Goal: Task Accomplishment & Management: Complete application form

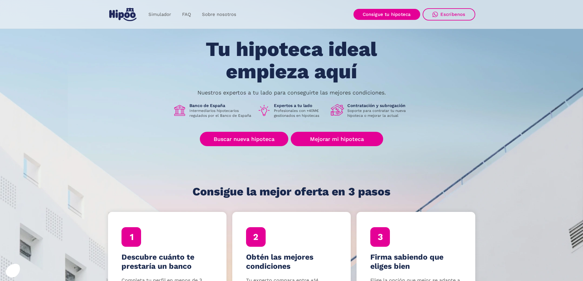
scroll to position [31, 0]
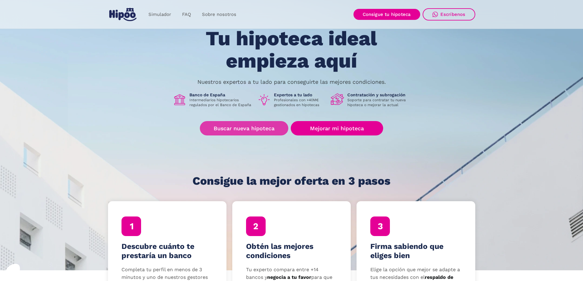
click at [257, 128] on link "Buscar nueva hipoteca" at bounding box center [244, 128] width 88 height 14
